Goal: Transaction & Acquisition: Purchase product/service

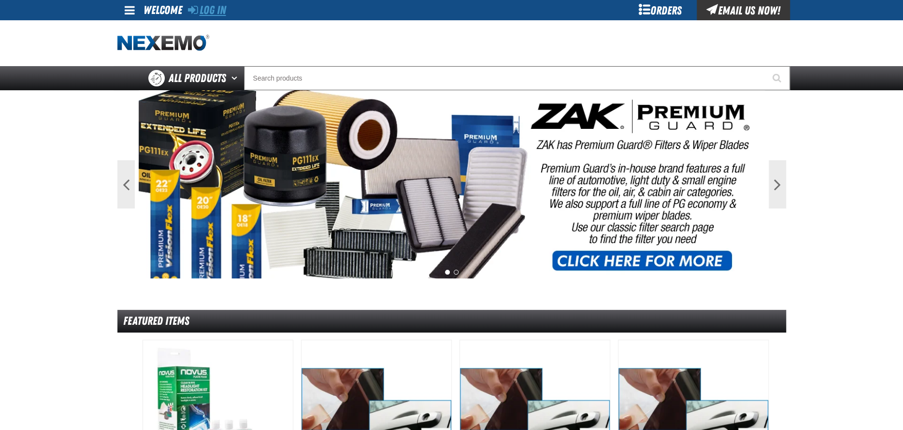
click at [210, 9] on link "Log In" at bounding box center [207, 10] width 38 height 14
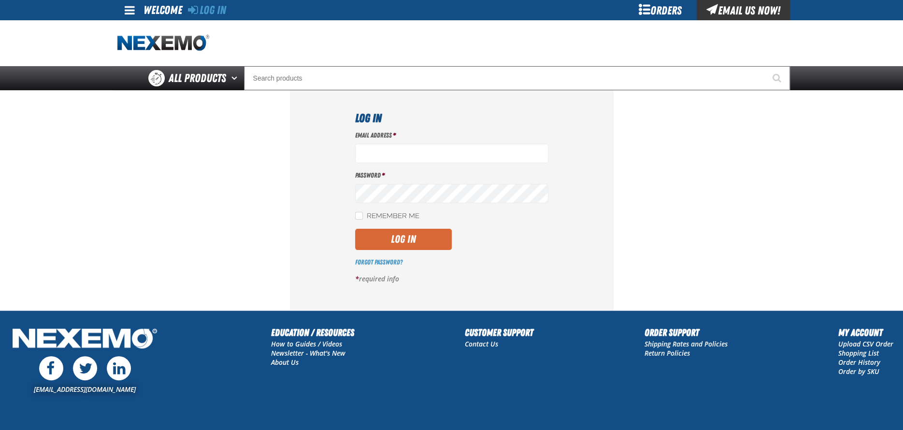
type input "acortez@vtaig.com"
click at [388, 238] on button "Log In" at bounding box center [403, 239] width 97 height 21
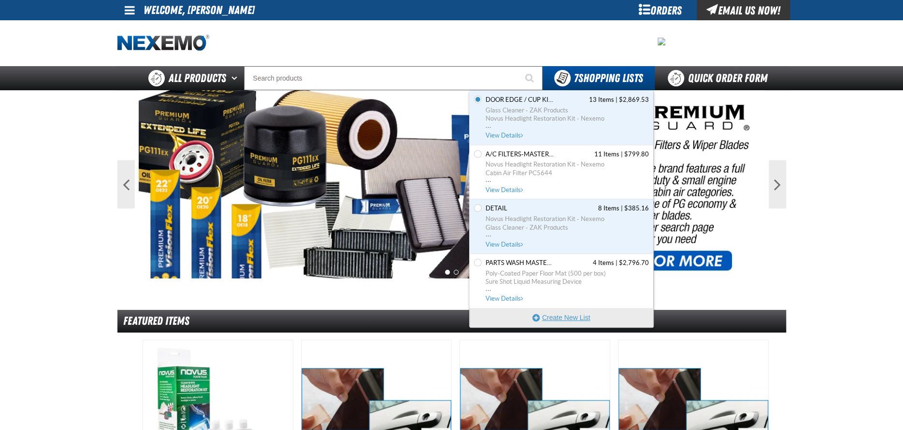
click at [565, 319] on button "Create New List" at bounding box center [562, 317] width 184 height 19
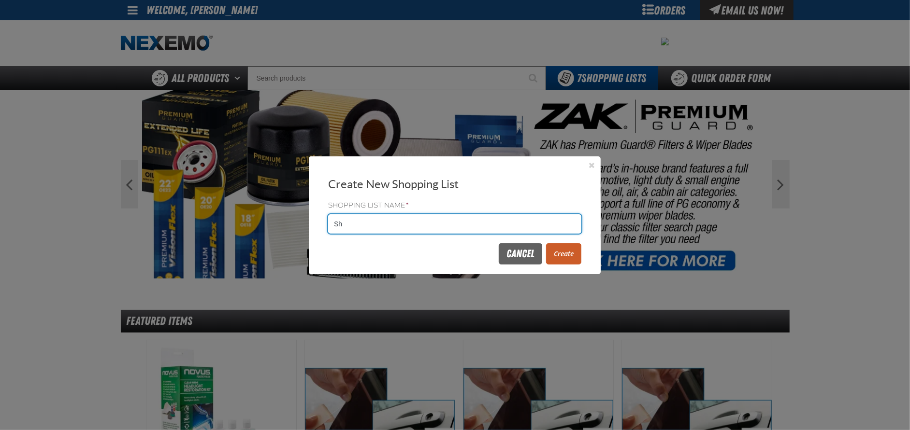
type input "S"
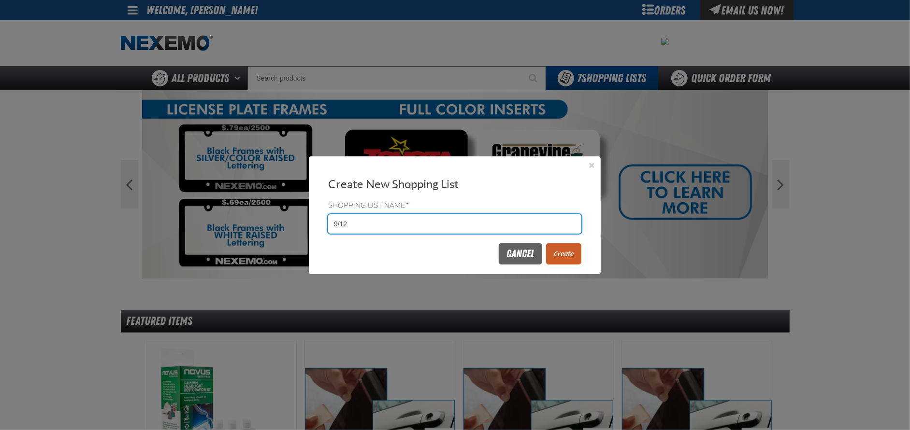
type input "9/12"
click at [561, 256] on button "Create" at bounding box center [563, 253] width 35 height 21
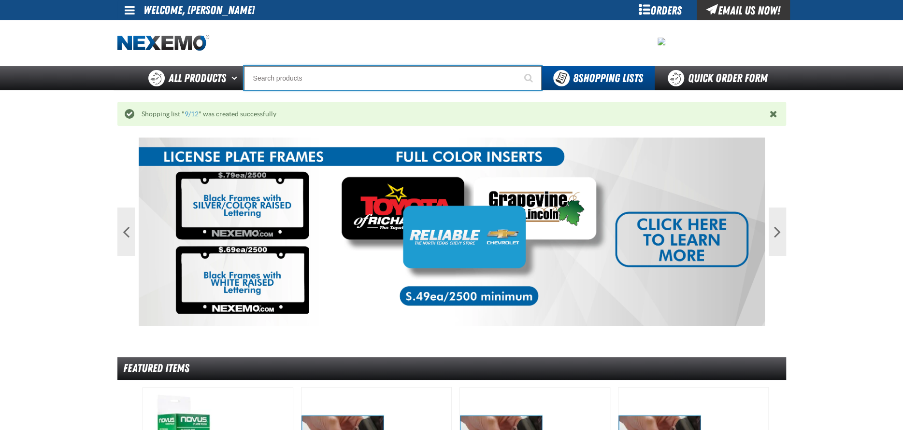
click at [308, 78] on input "Search" at bounding box center [393, 78] width 298 height 24
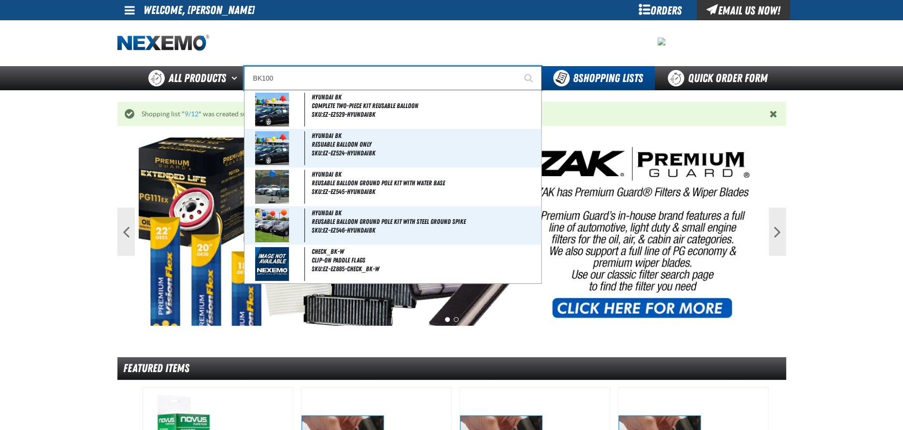
type input "BK100"
click at [517, 66] on button "Start Searching" at bounding box center [529, 78] width 24 height 24
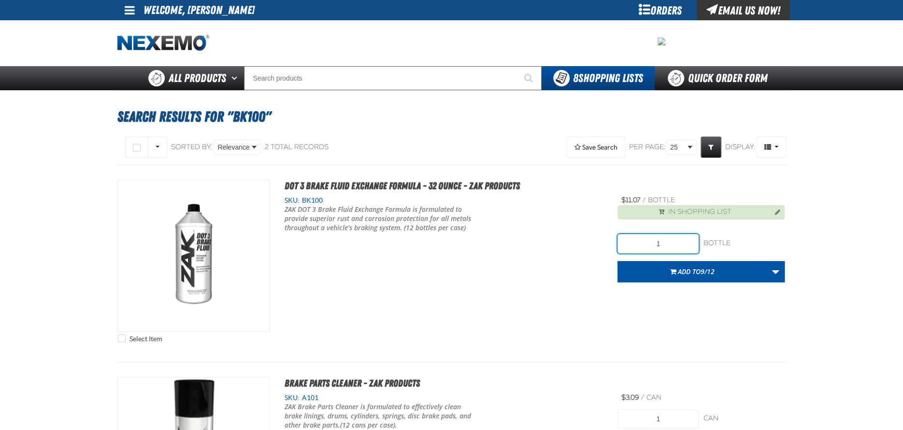
click at [674, 246] on input "1" at bounding box center [657, 243] width 81 height 19
type input "72"
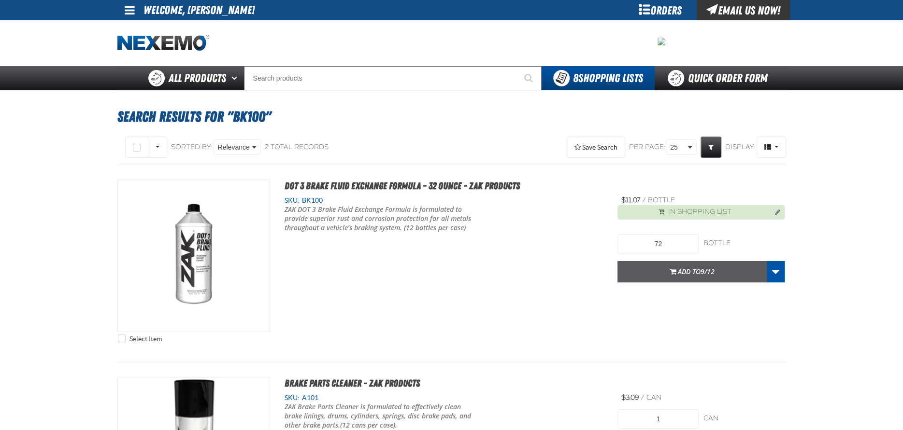
click at [681, 266] on button "Add to 9/12" at bounding box center [691, 271] width 149 height 21
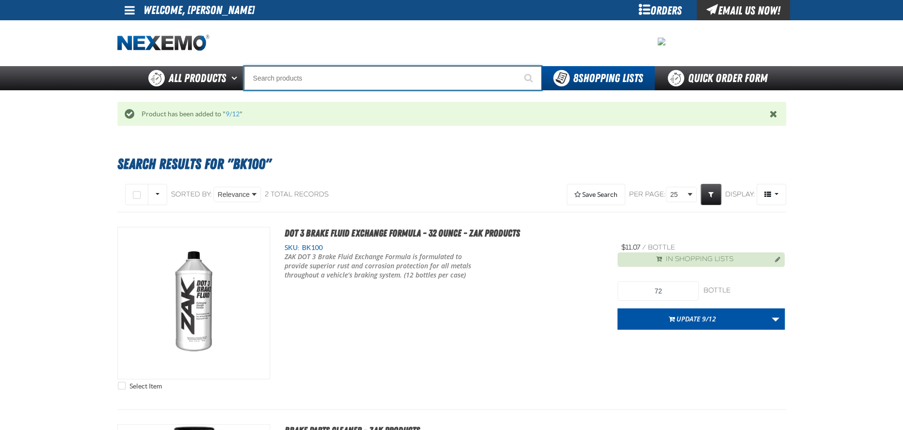
click at [292, 83] on input "Search" at bounding box center [393, 78] width 298 height 24
type input "Z"
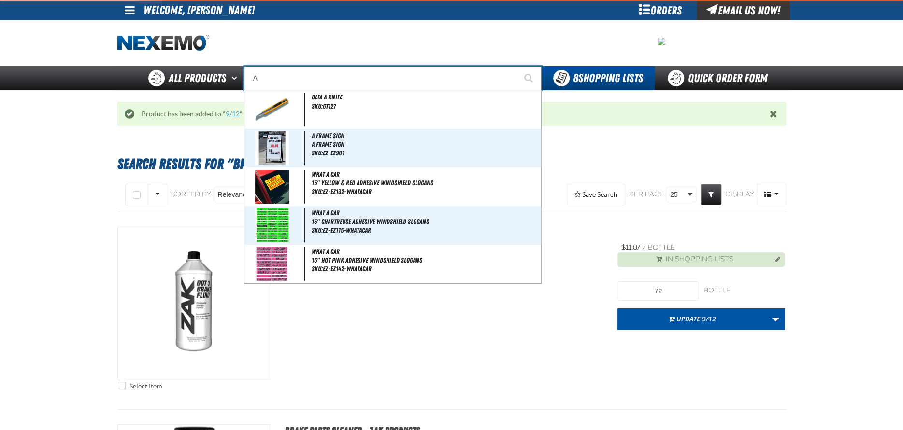
type input "AC"
type input "AC Power Booster - ZAK Products"
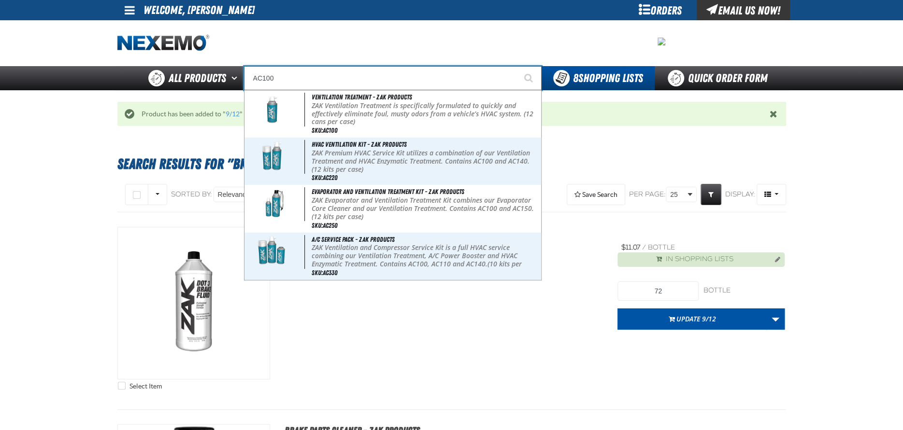
type input "AC100"
click at [517, 66] on button "Start Searching" at bounding box center [529, 78] width 24 height 24
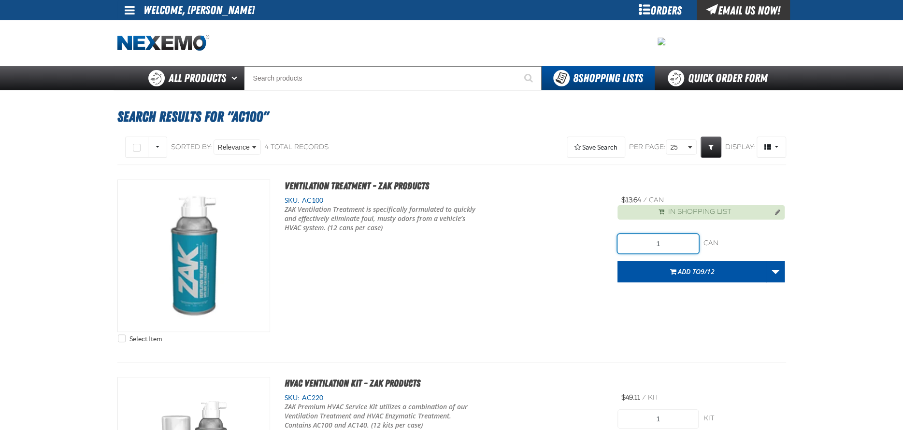
click at [673, 245] on input "1" at bounding box center [657, 243] width 81 height 19
type input "36"
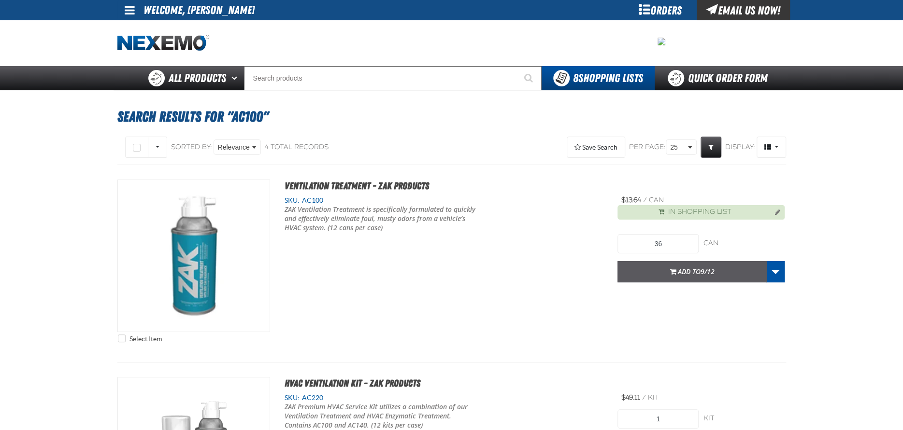
click at [692, 274] on span "Add to 9/12" at bounding box center [696, 271] width 37 height 9
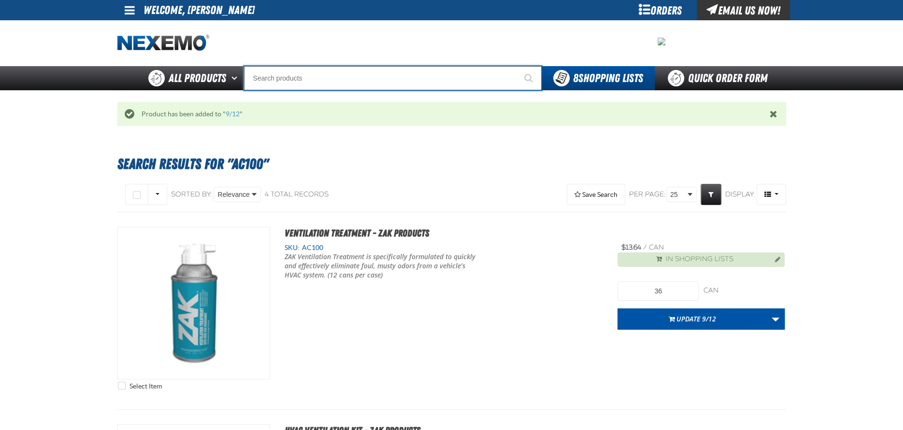
click at [267, 75] on input "Search" at bounding box center [393, 78] width 298 height 24
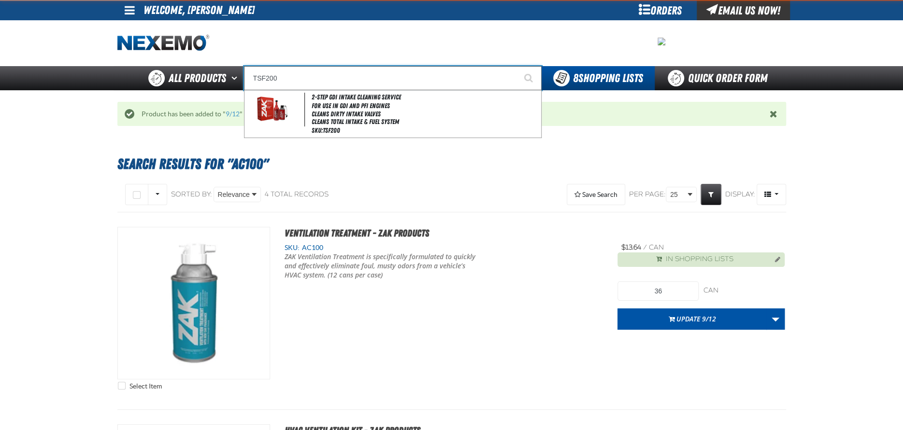
type input "TSF200"
click at [517, 66] on button "Start Searching" at bounding box center [529, 78] width 24 height 24
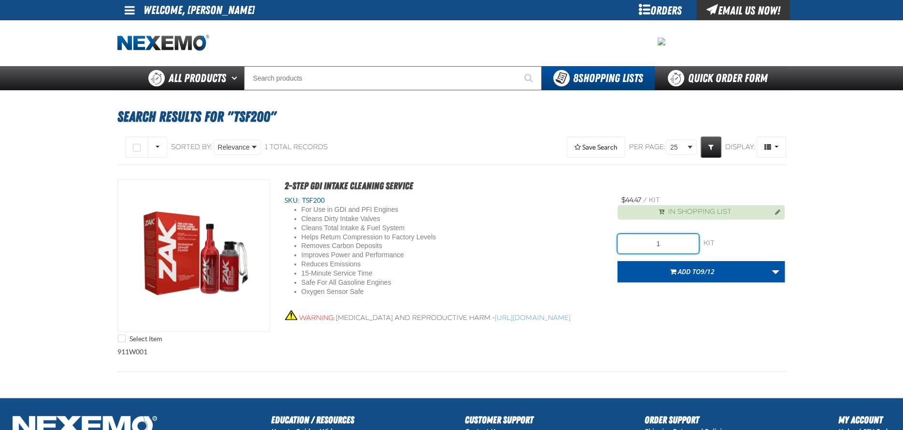
click at [669, 244] on input "1" at bounding box center [657, 243] width 81 height 19
type input "24"
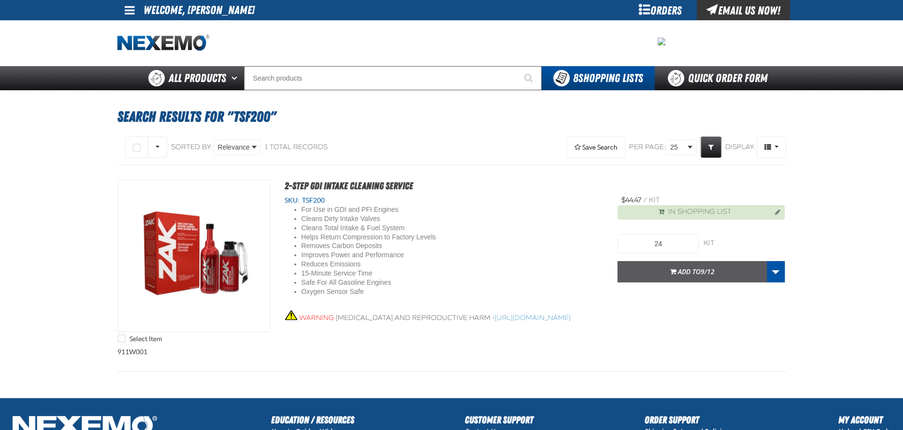
click at [695, 273] on span "Add to 9/12" at bounding box center [696, 271] width 37 height 9
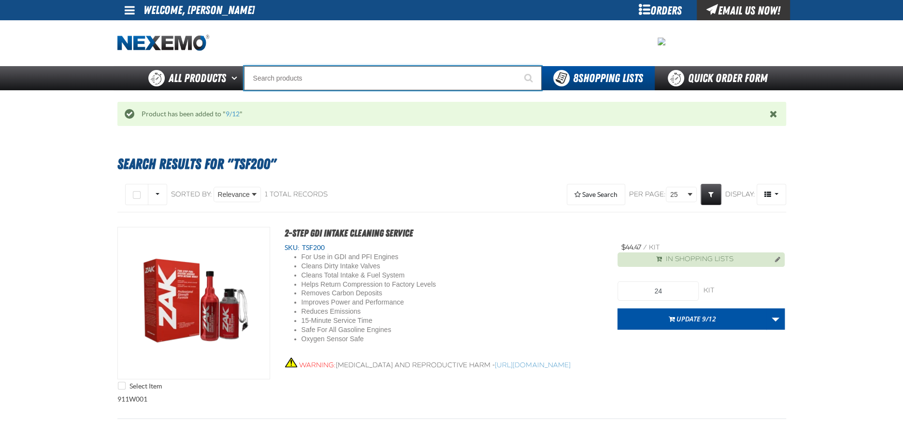
click at [289, 82] on input "Search" at bounding box center [393, 78] width 298 height 24
type input "P"
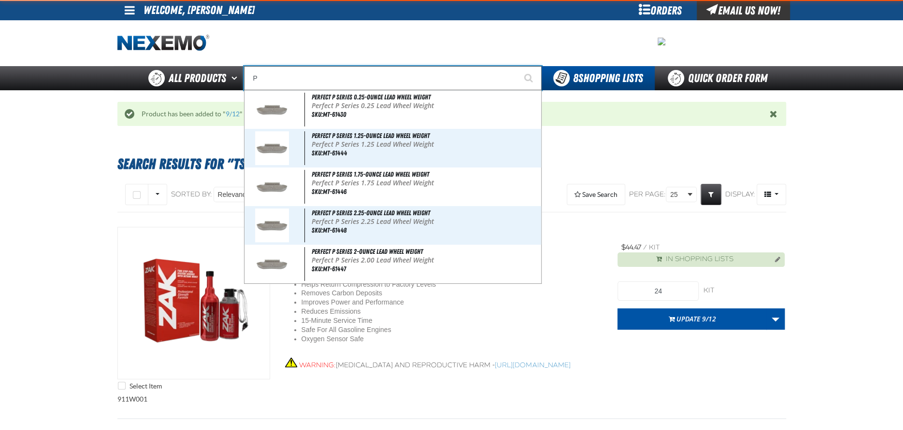
type input "Perfect P Series 0.25-ounce Lead Wheel Weight"
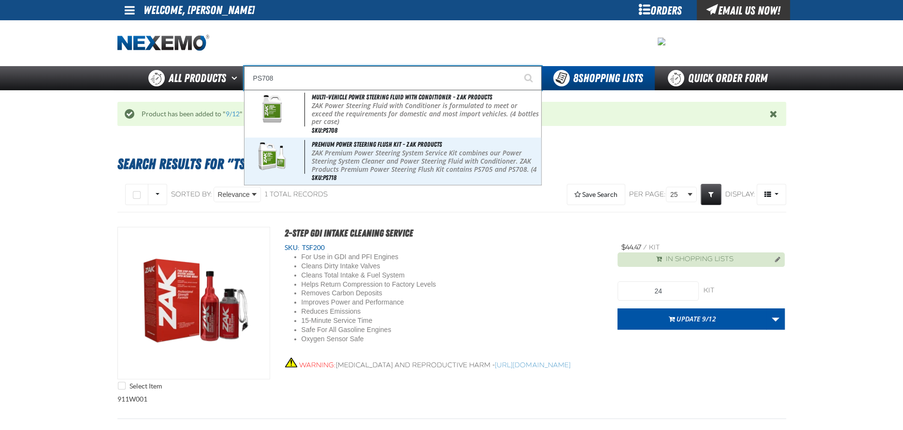
type input "PS708"
click at [517, 66] on button "Start Searching" at bounding box center [529, 78] width 24 height 24
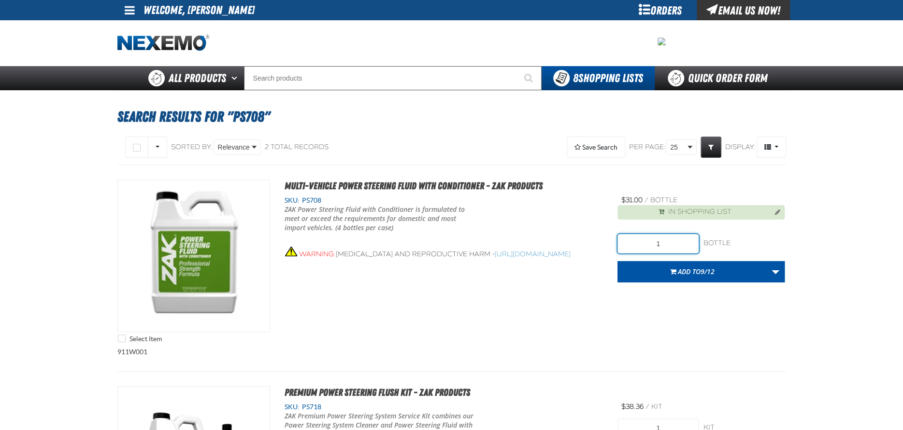
click at [666, 242] on input "1" at bounding box center [657, 243] width 81 height 19
type input "4"
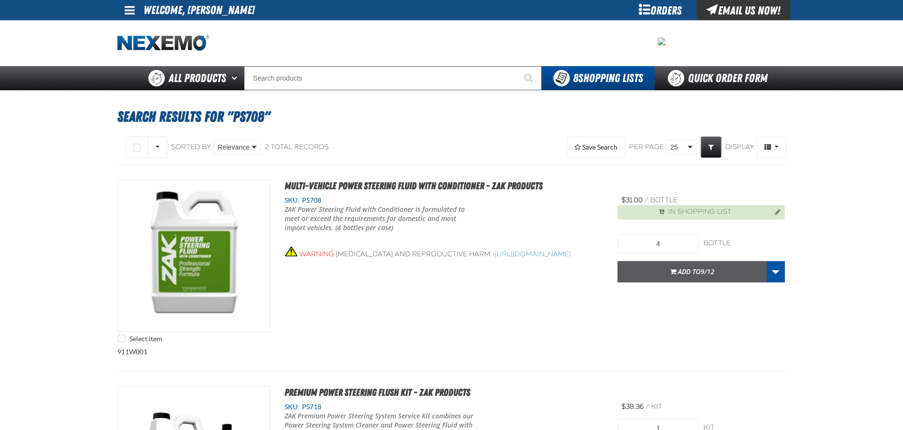
click at [703, 275] on span "9/12" at bounding box center [707, 271] width 14 height 9
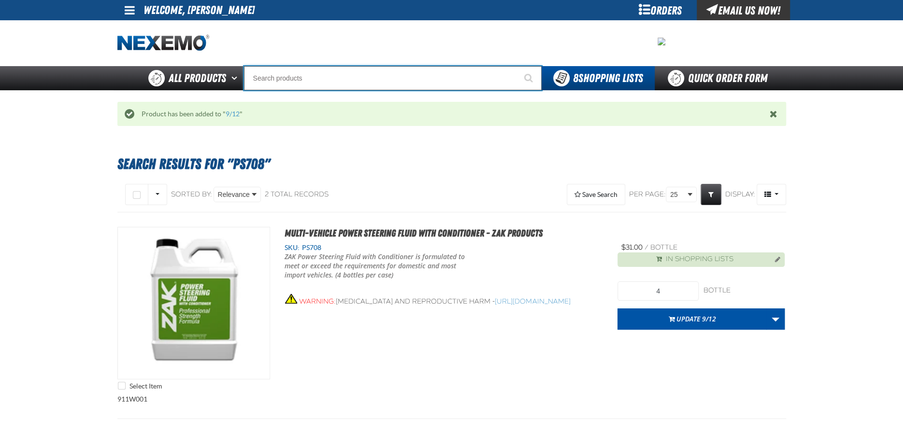
click at [279, 76] on input "Search" at bounding box center [393, 78] width 298 height 24
type input "R"
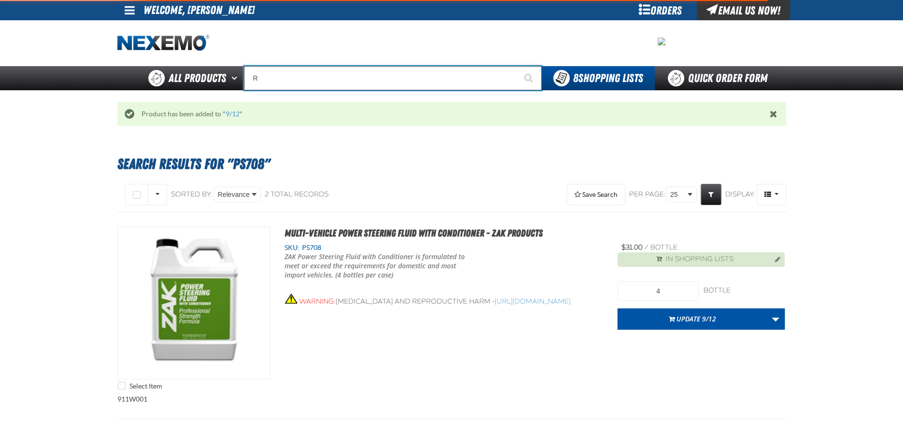
type input "ROADSIDE R"
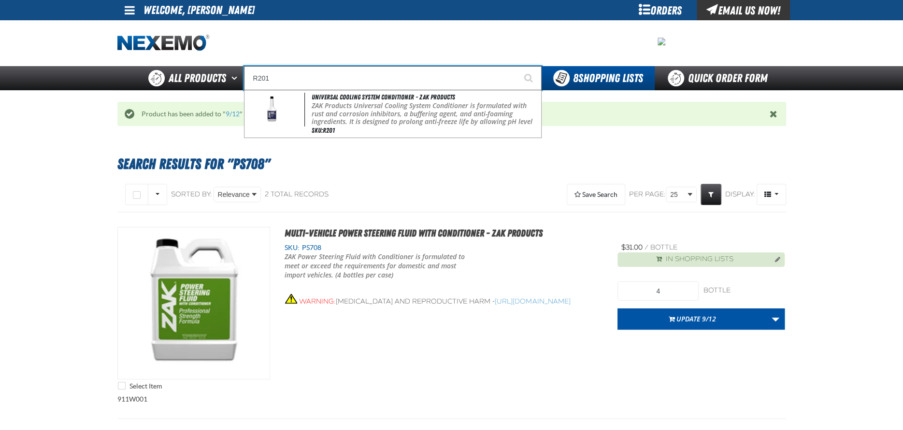
type input "R201"
click at [517, 66] on button "Start Searching" at bounding box center [529, 78] width 24 height 24
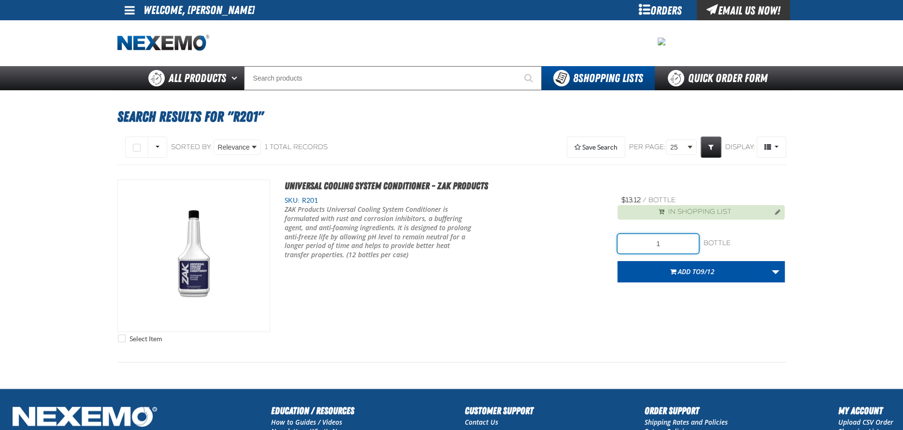
click at [670, 242] on input "1" at bounding box center [657, 243] width 81 height 19
type input "12"
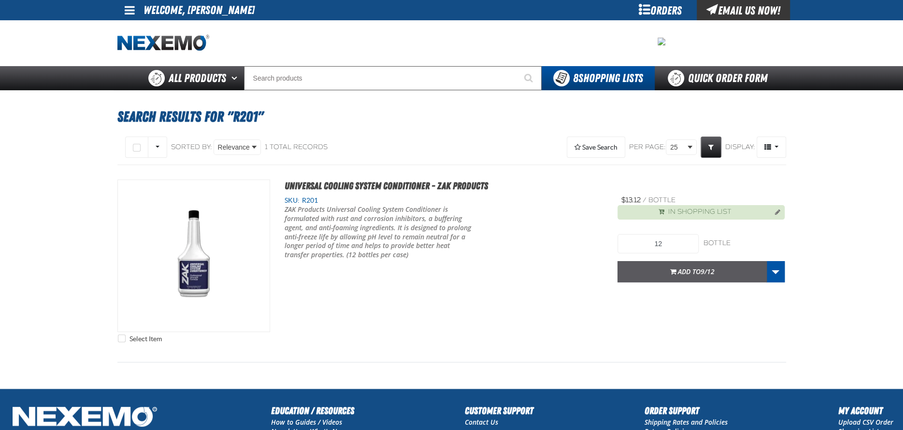
click at [678, 272] on span "Add to 9/12" at bounding box center [696, 271] width 37 height 9
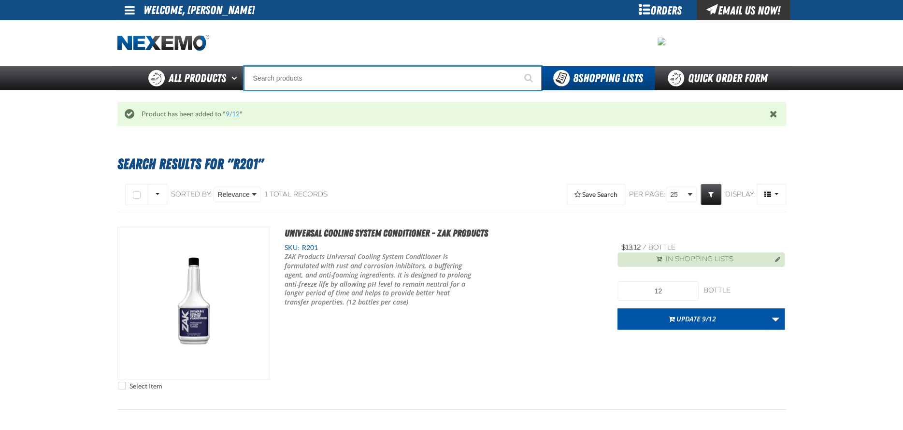
click at [355, 67] on input "Search" at bounding box center [393, 78] width 298 height 24
type input "C"
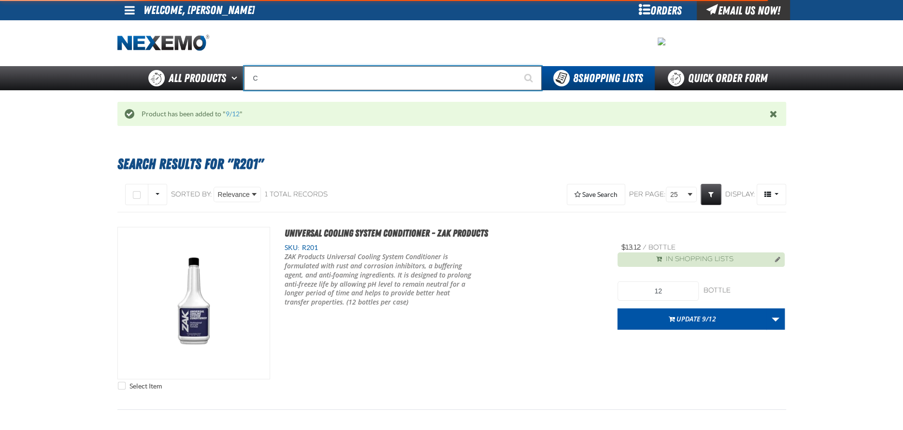
type input "C Alkaline Battery 1.5 Volt (12 per pack)"
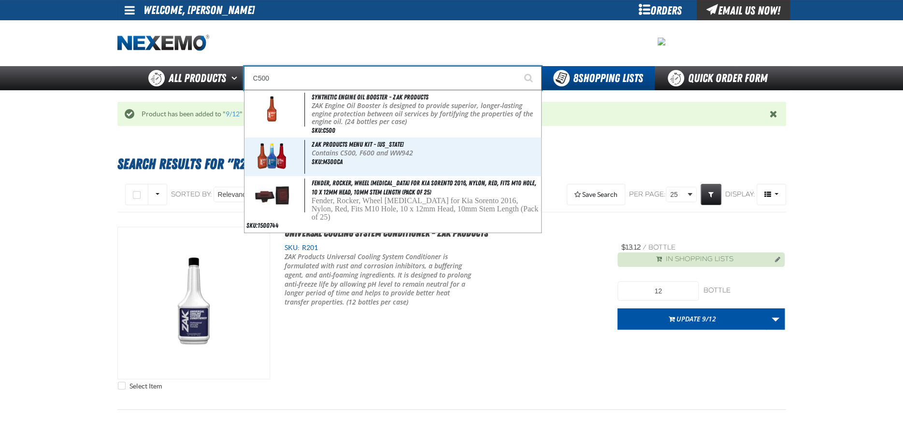
type input "C500"
click at [517, 66] on button "Start Searching" at bounding box center [529, 78] width 24 height 24
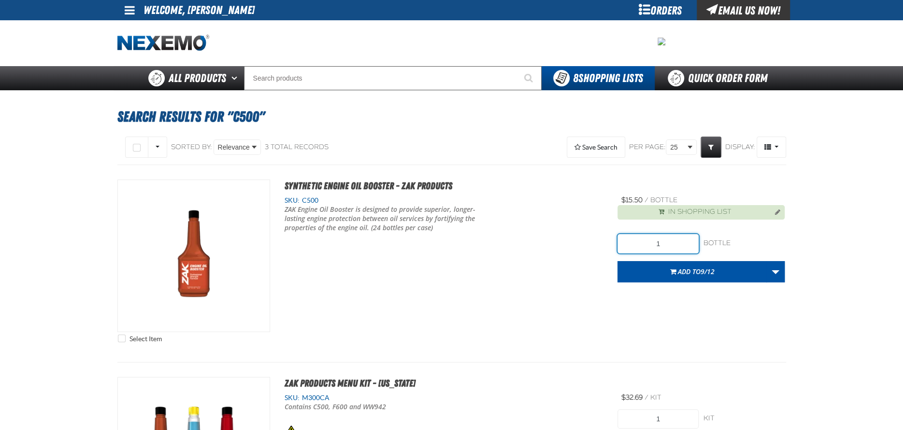
click at [666, 242] on input "1" at bounding box center [657, 243] width 81 height 19
type input "216"
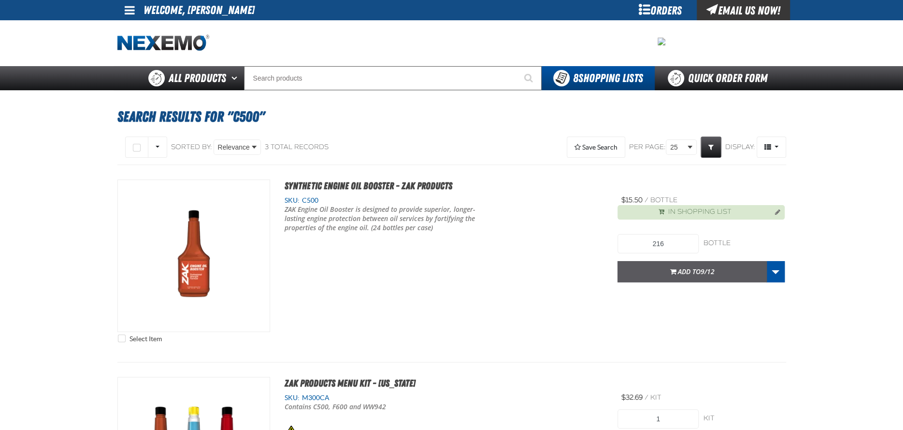
click at [690, 272] on span "Add to 9/12" at bounding box center [696, 271] width 37 height 9
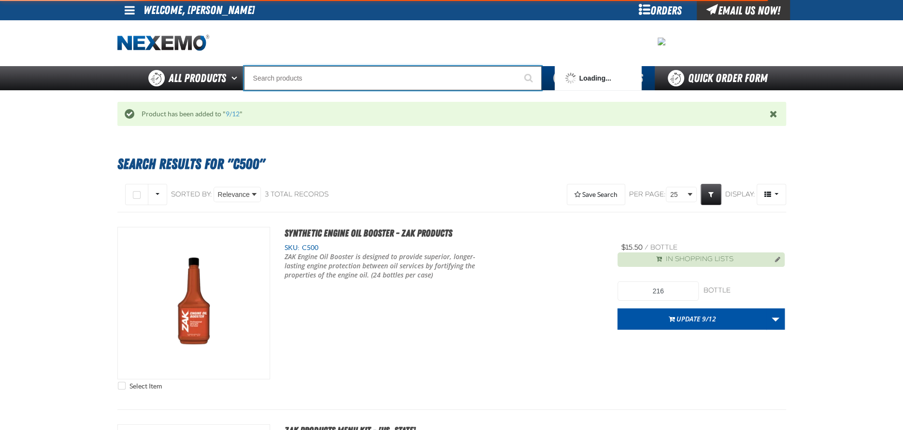
click at [297, 70] on input "Search" at bounding box center [393, 78] width 298 height 24
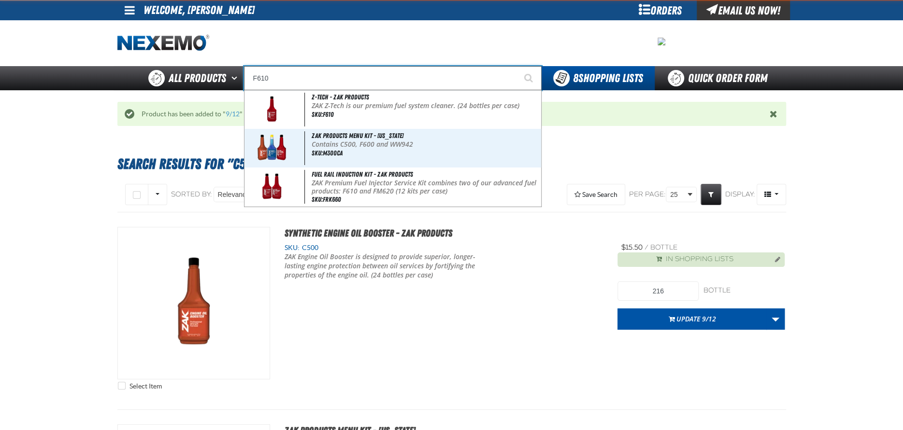
type input "F610"
click at [517, 66] on button "Start Searching" at bounding box center [529, 78] width 24 height 24
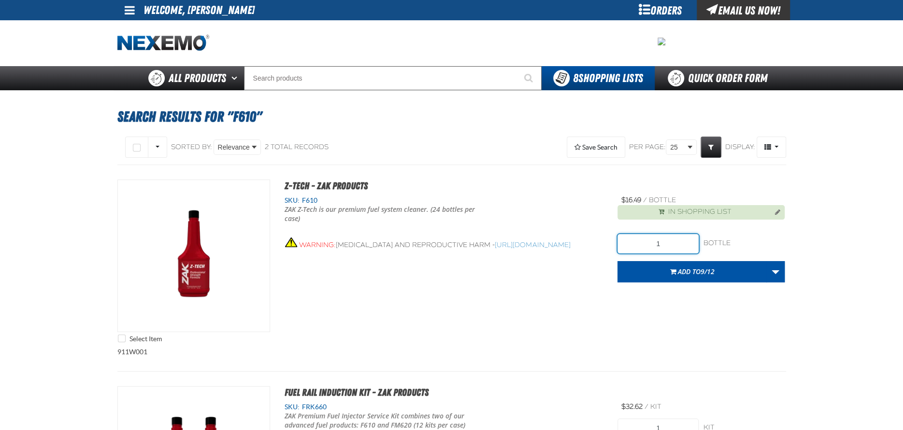
click at [673, 244] on input "1" at bounding box center [657, 243] width 81 height 19
type input "216"
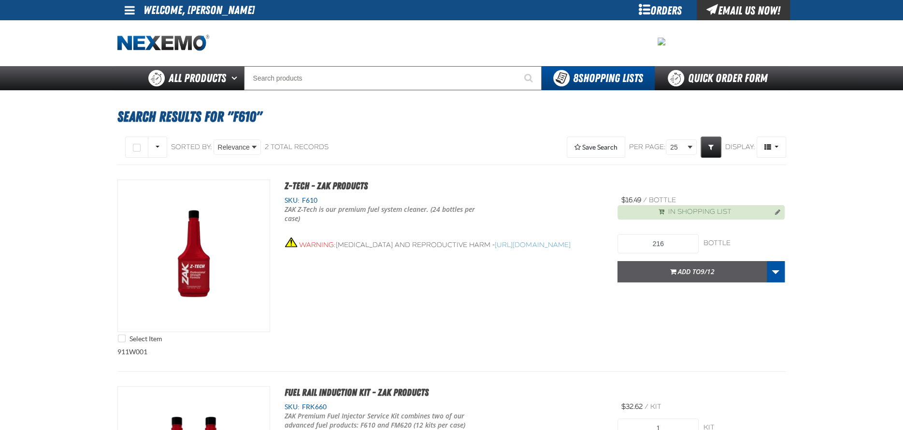
click at [686, 273] on span "Add to 9/12" at bounding box center [696, 271] width 37 height 9
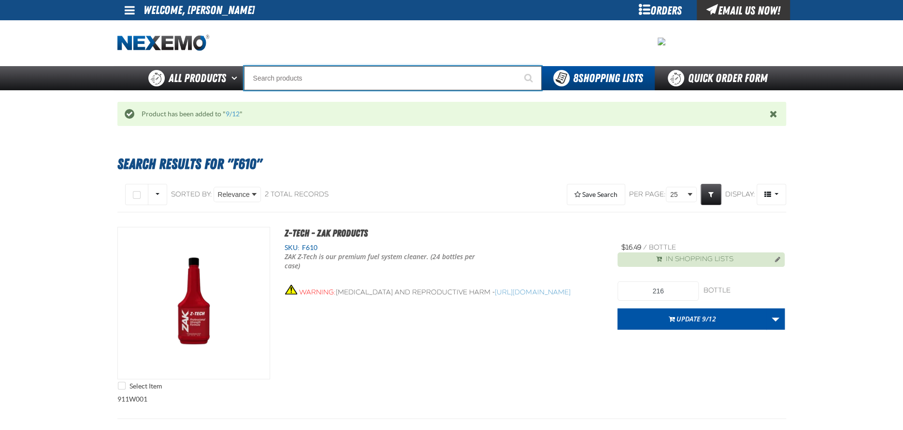
click at [290, 80] on input "Search" at bounding box center [393, 78] width 298 height 24
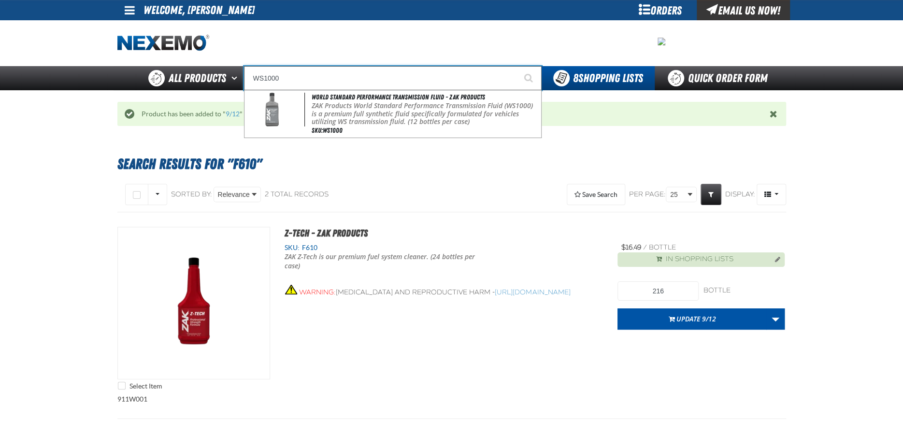
type input "WS1000"
click at [517, 66] on button "Start Searching" at bounding box center [529, 78] width 24 height 24
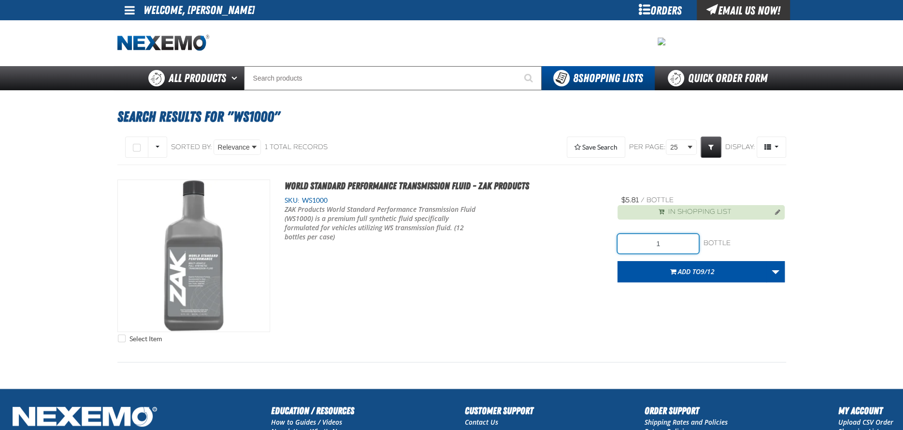
click at [664, 244] on input "1" at bounding box center [657, 243] width 81 height 19
type input "120"
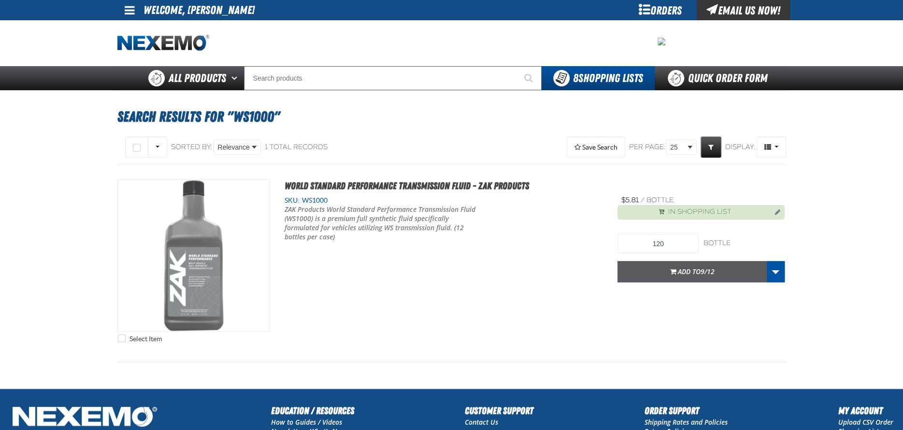
click at [690, 276] on button "Add to 9/12" at bounding box center [691, 271] width 149 height 21
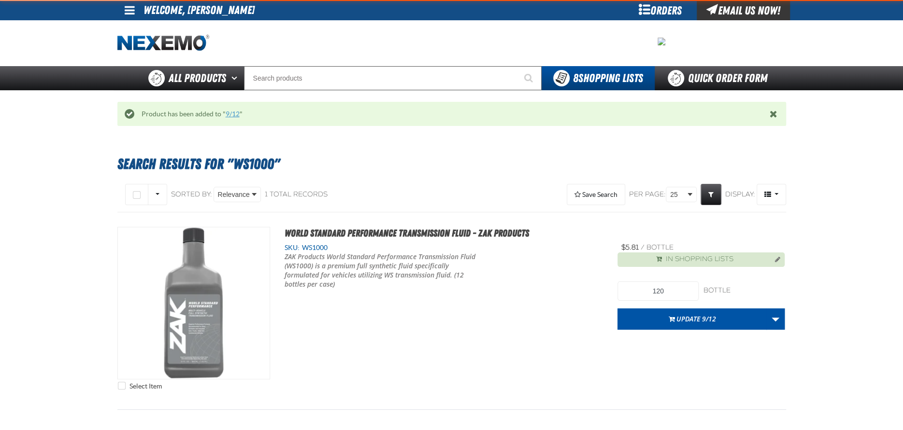
click at [235, 115] on link "9/12" at bounding box center [233, 114] width 14 height 8
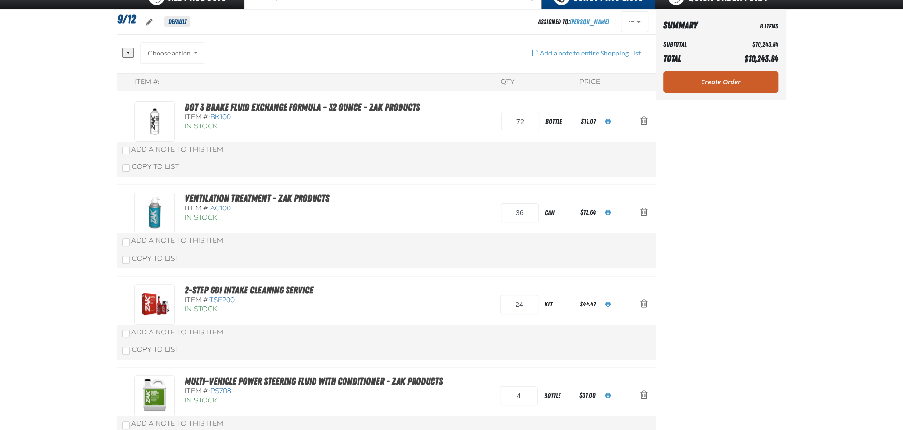
scroll to position [48, 0]
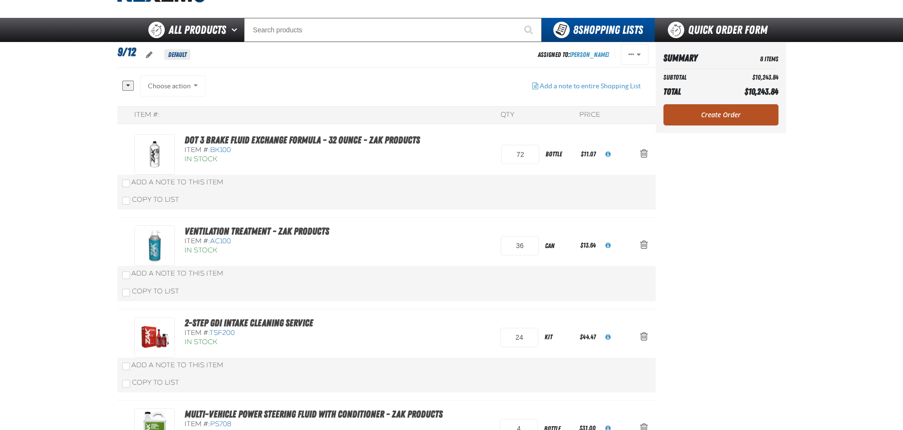
click at [736, 111] on link "Create Order" at bounding box center [720, 114] width 115 height 21
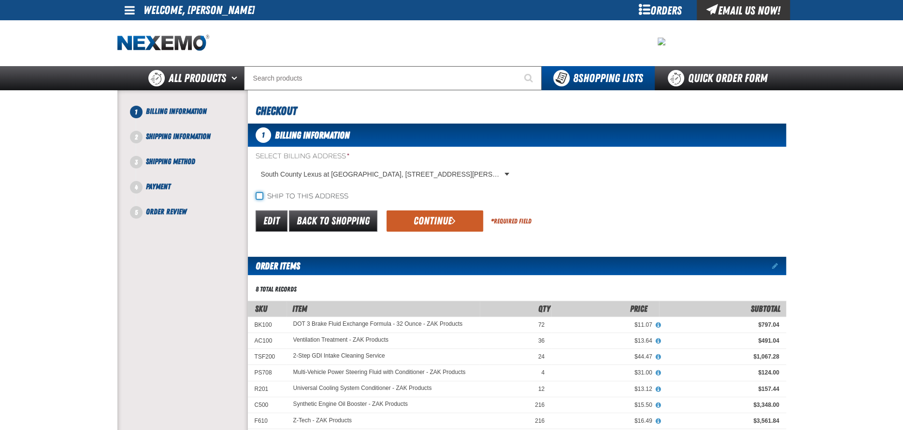
click at [259, 195] on input "Ship to this address" at bounding box center [260, 196] width 8 height 8
checkbox input "true"
click at [407, 220] on button "Continue" at bounding box center [434, 221] width 97 height 21
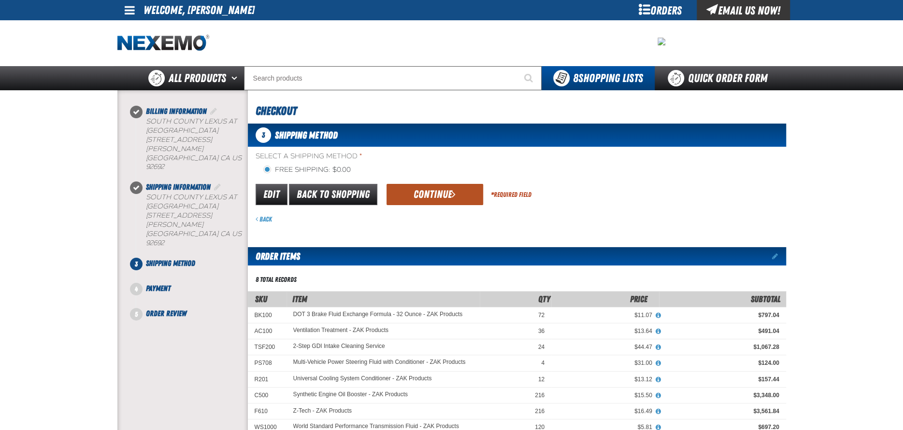
click at [424, 193] on button "Continue" at bounding box center [434, 194] width 97 height 21
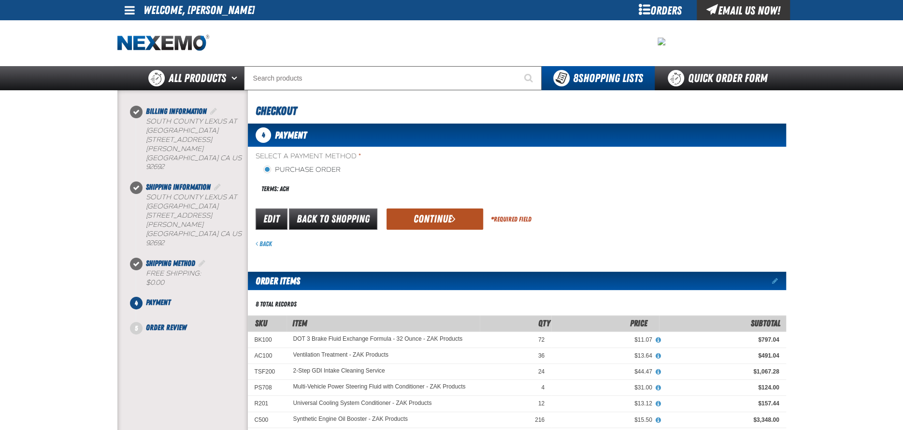
click at [423, 215] on button "Continue" at bounding box center [434, 219] width 97 height 21
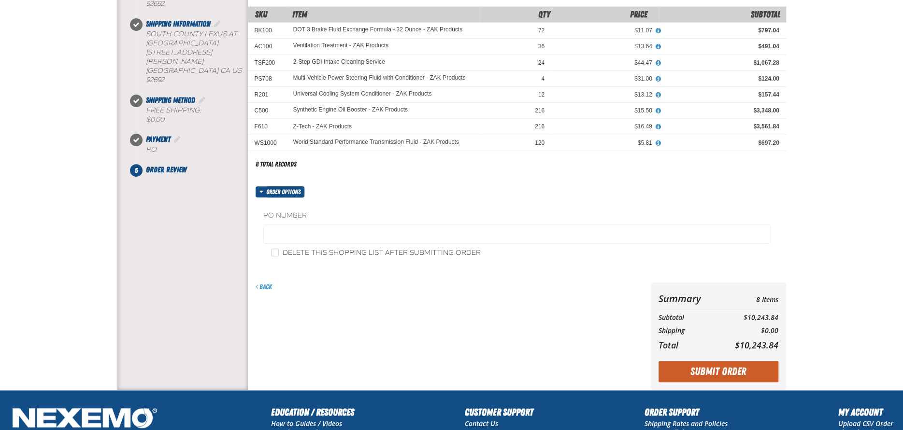
scroll to position [193, 0]
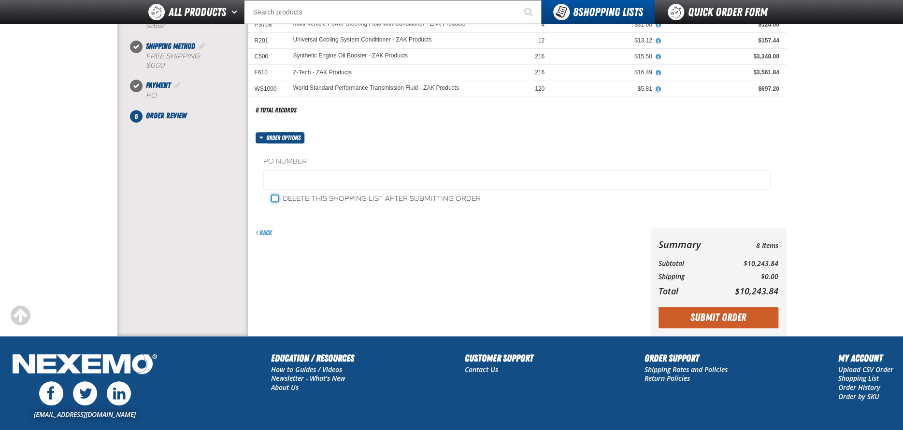
click at [274, 200] on input "Delete this shopping list after submitting order" at bounding box center [275, 199] width 8 height 8
checkbox input "true"
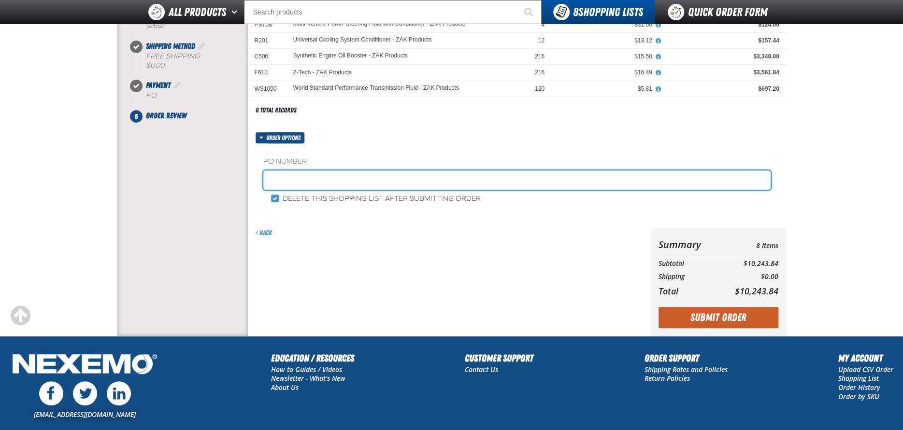
click at [286, 177] on input "text" at bounding box center [516, 180] width 507 height 19
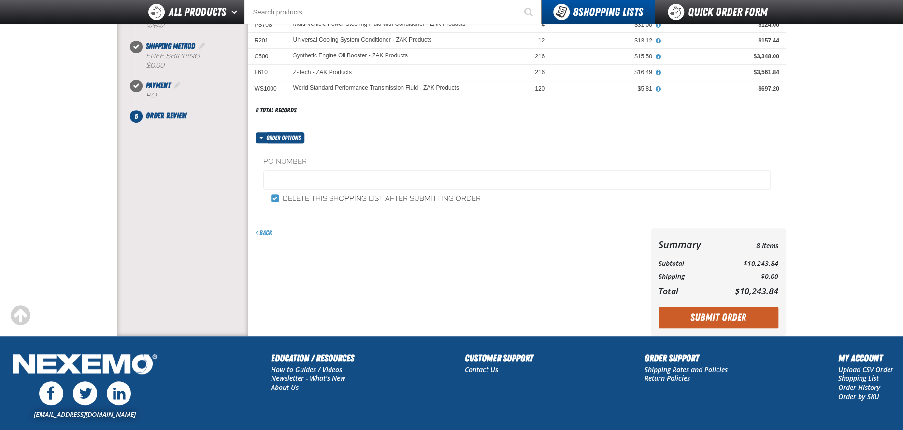
click at [591, 242] on div "Back" at bounding box center [447, 281] width 399 height 107
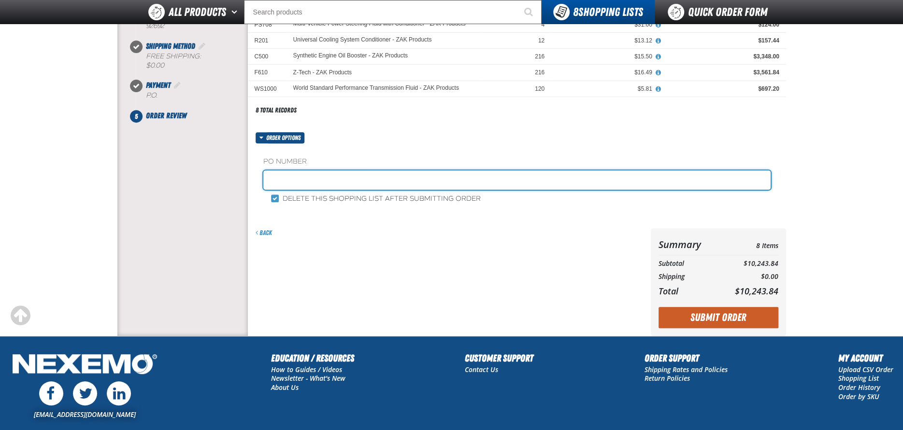
click at [315, 179] on input "text" at bounding box center [516, 180] width 507 height 19
type input "91525AC"
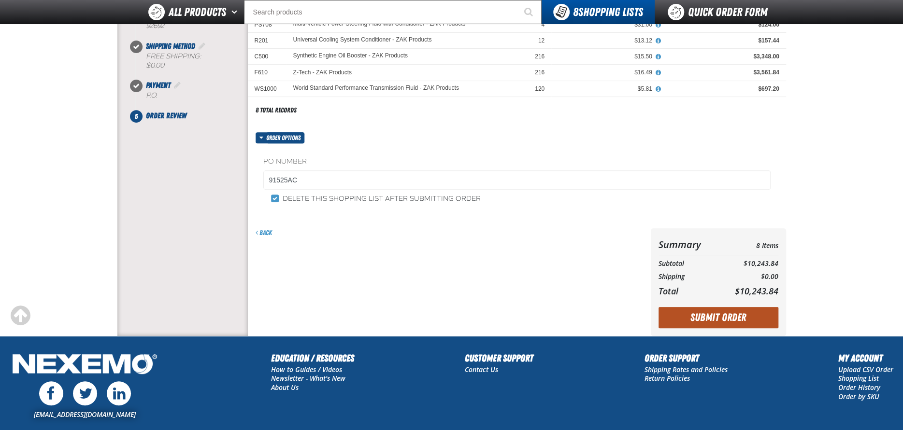
click at [722, 317] on button "Submit Order" at bounding box center [718, 317] width 120 height 21
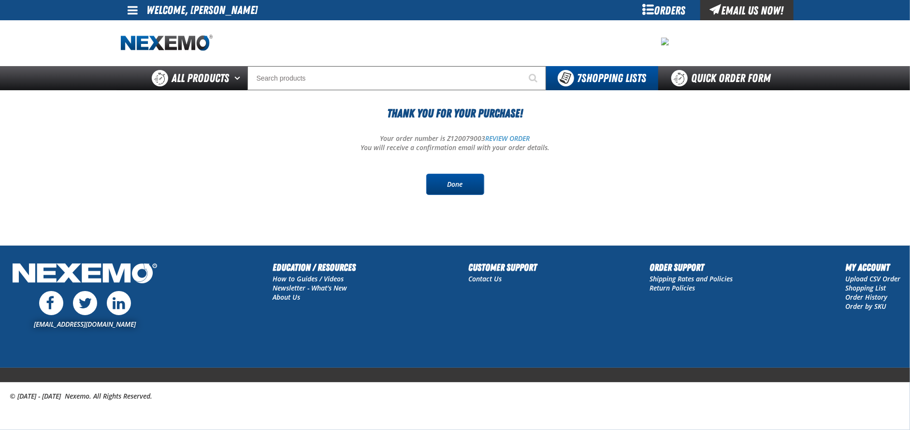
click at [467, 178] on link "Done" at bounding box center [455, 184] width 58 height 21
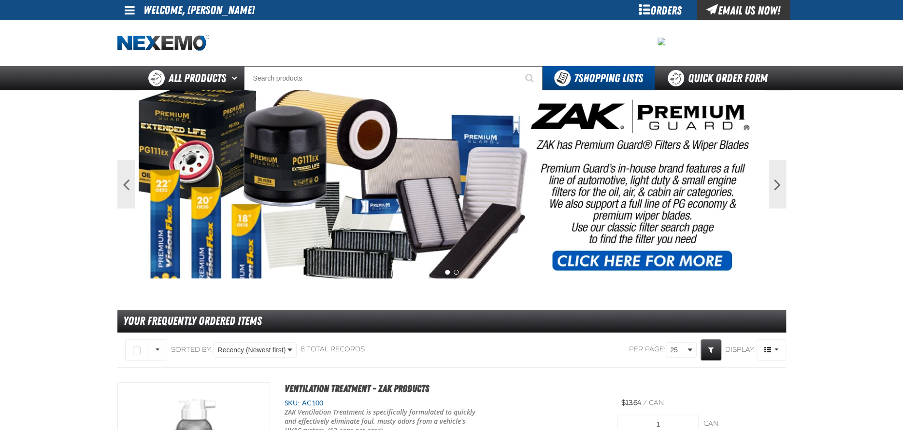
click at [131, 13] on span at bounding box center [130, 10] width 10 height 12
click at [139, 47] on link "Sign Out Sign Out" at bounding box center [137, 47] width 33 height 9
